Goal: Information Seeking & Learning: Learn about a topic

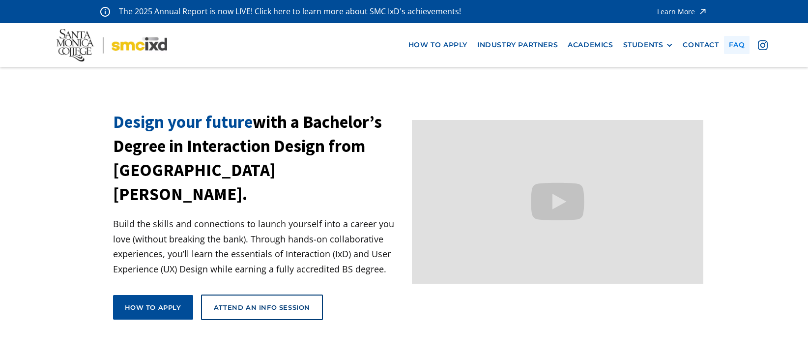
click at [738, 44] on link "faq" at bounding box center [737, 45] width 26 height 18
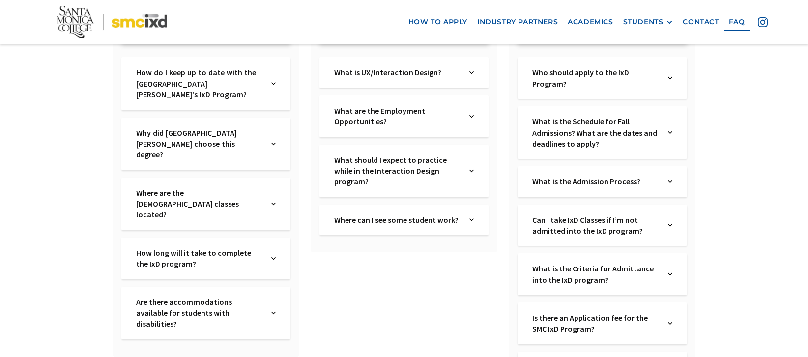
scroll to position [295, 0]
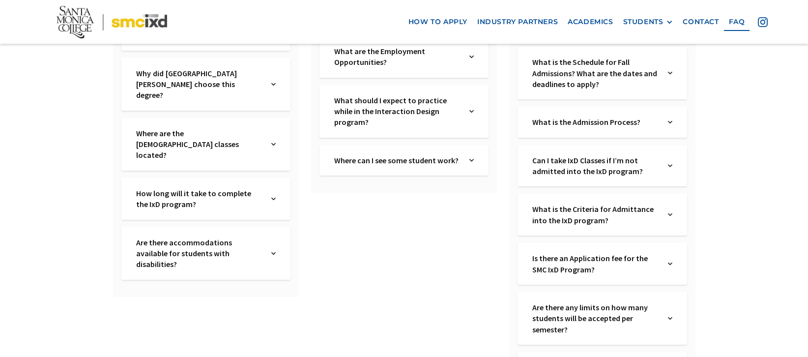
click at [666, 264] on div "Is there an Application fee for the SMC IxD Program? Text Link" at bounding box center [602, 264] width 169 height 42
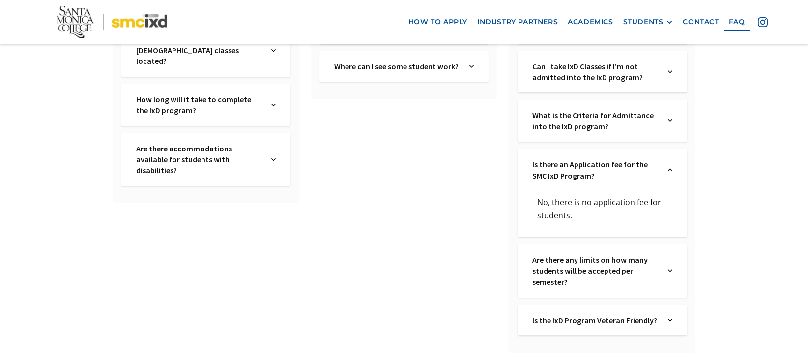
scroll to position [393, 0]
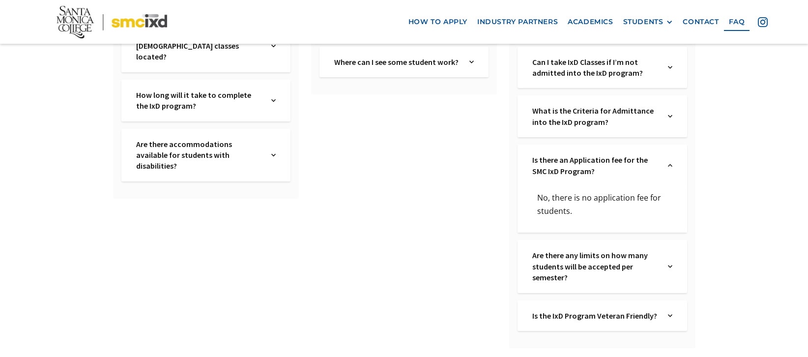
click at [671, 265] on img at bounding box center [670, 266] width 4 height 33
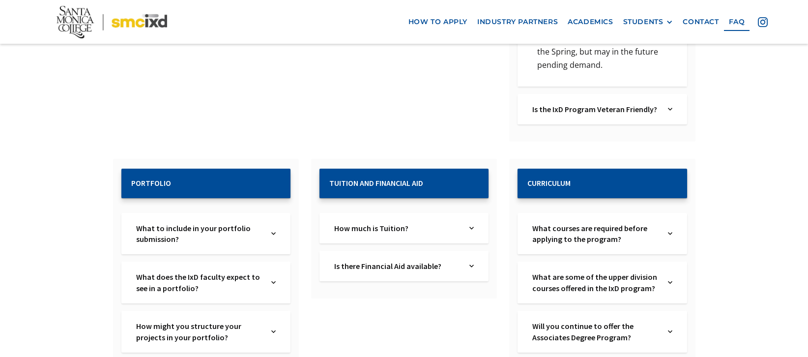
scroll to position [738, 0]
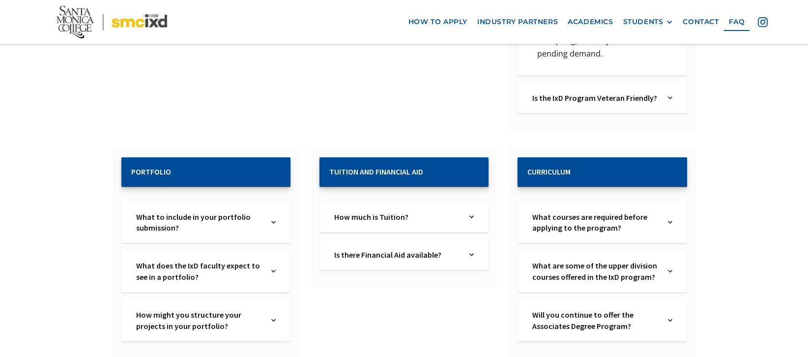
click at [271, 225] on img at bounding box center [273, 222] width 4 height 22
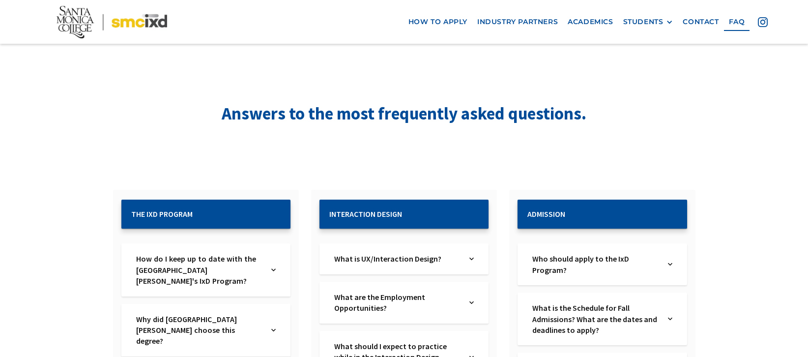
scroll to position [197, 0]
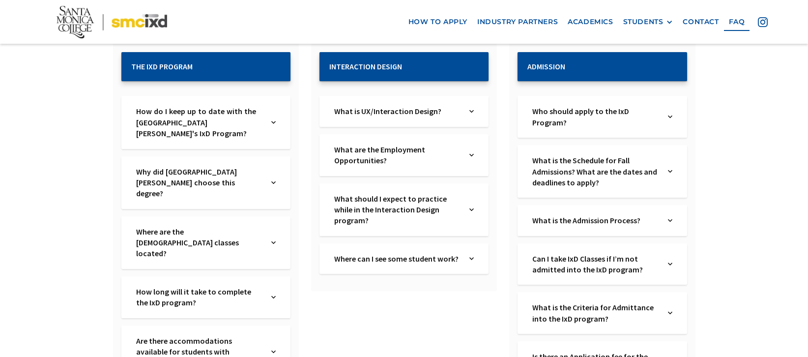
click at [670, 117] on img at bounding box center [670, 117] width 4 height 22
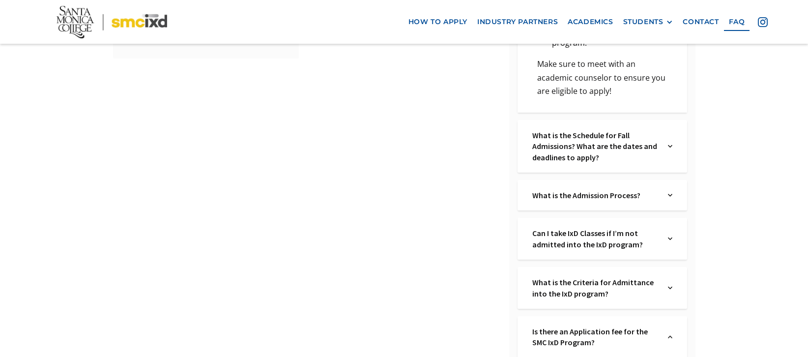
scroll to position [541, 0]
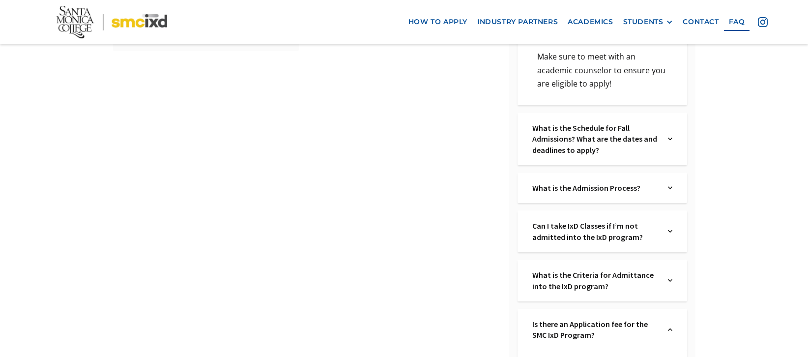
click at [672, 182] on img at bounding box center [670, 187] width 4 height 11
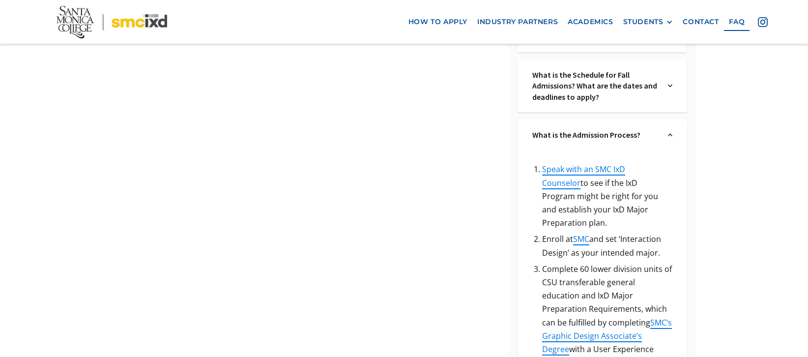
scroll to position [590, 0]
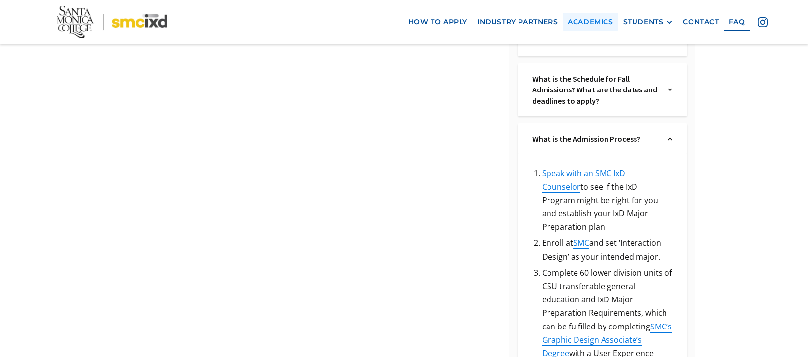
click at [593, 22] on link "Academics" at bounding box center [590, 22] width 55 height 18
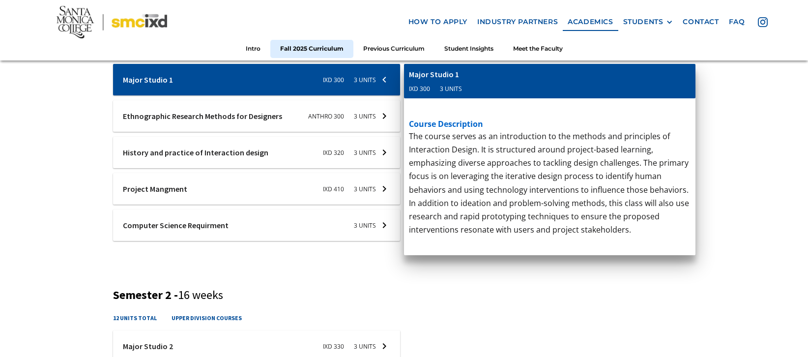
scroll to position [246, 0]
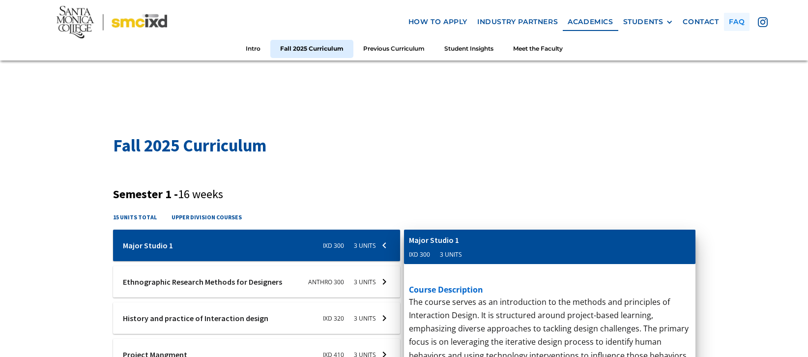
click at [738, 20] on link "faq" at bounding box center [737, 22] width 26 height 18
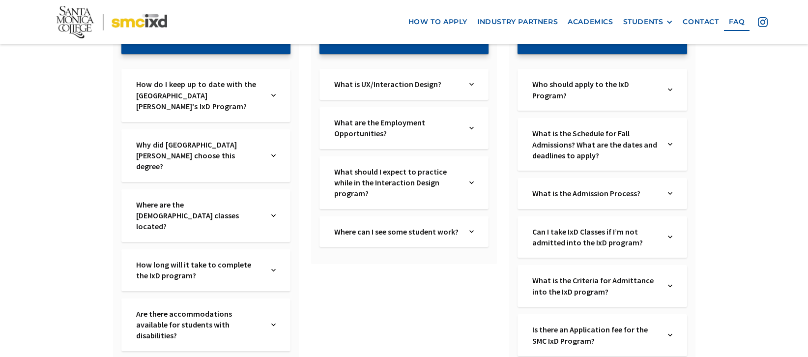
scroll to position [295, 0]
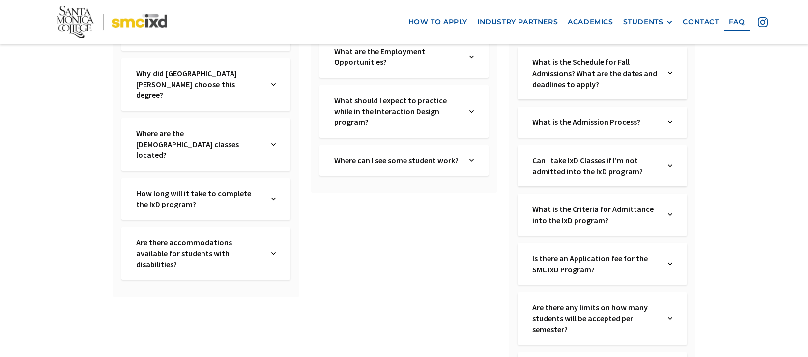
click at [265, 227] on div "Are there accommodations available for students with disabilities? Text Link" at bounding box center [205, 253] width 169 height 53
click at [201, 286] on link "click here" at bounding box center [199, 291] width 35 height 11
